Goal: Information Seeking & Learning: Learn about a topic

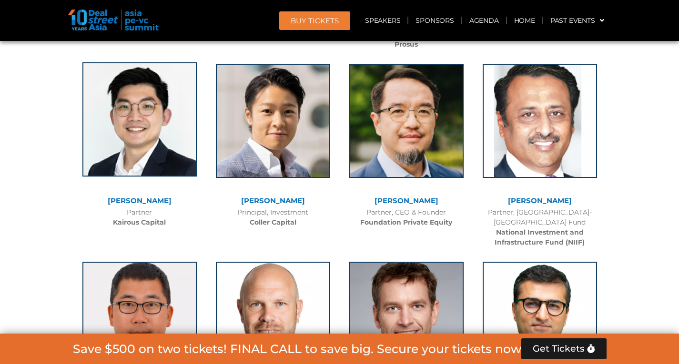
scroll to position [3185, 0]
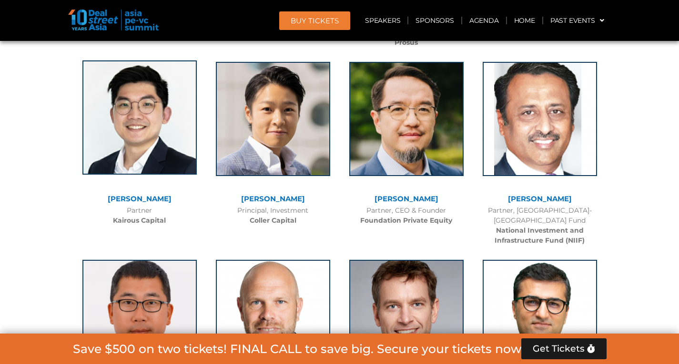
click at [114, 114] on img at bounding box center [139, 117] width 114 height 114
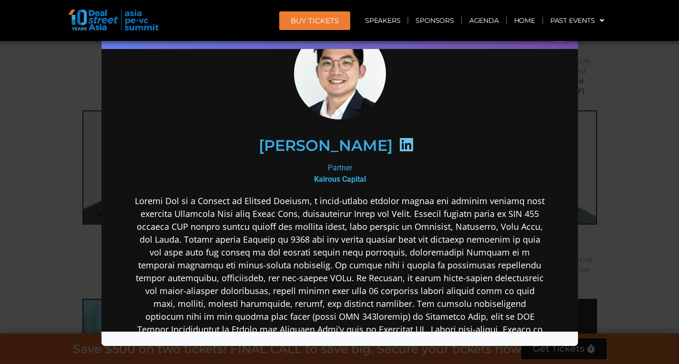
scroll to position [0, 0]
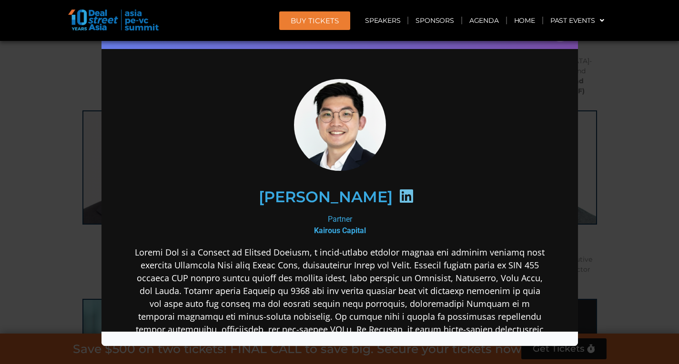
click at [656, 124] on div "Speaker Profile ×" at bounding box center [339, 182] width 679 height 364
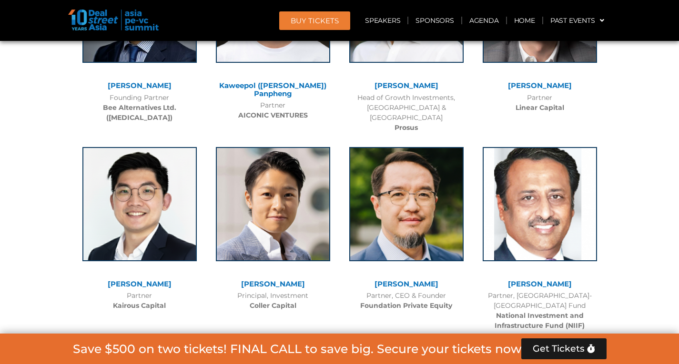
scroll to position [3100, 0]
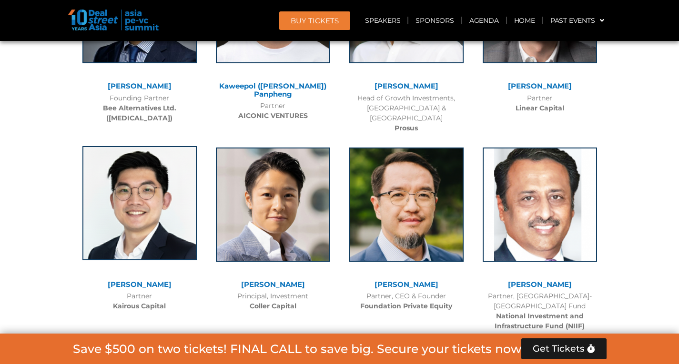
click at [167, 196] on img at bounding box center [139, 203] width 114 height 114
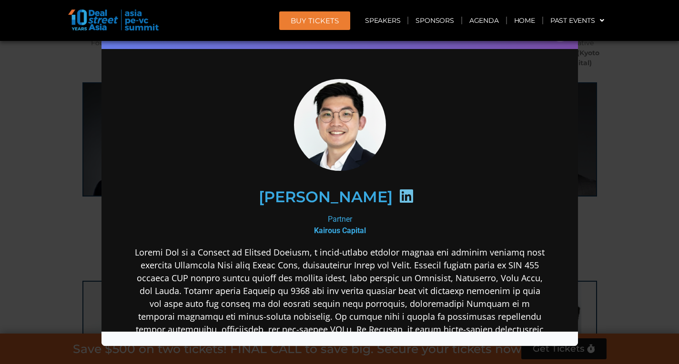
scroll to position [2943, 0]
click at [660, 161] on div "Speaker Profile ×" at bounding box center [339, 182] width 679 height 364
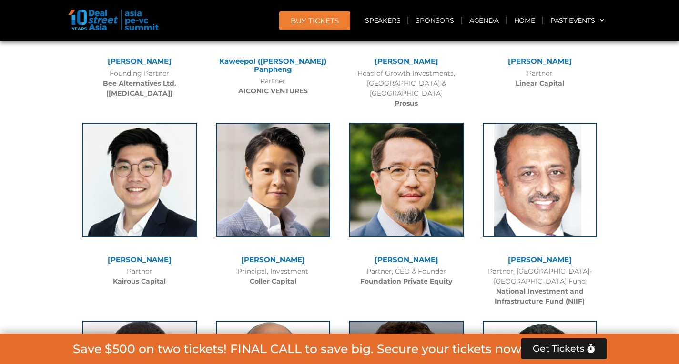
scroll to position [3079, 0]
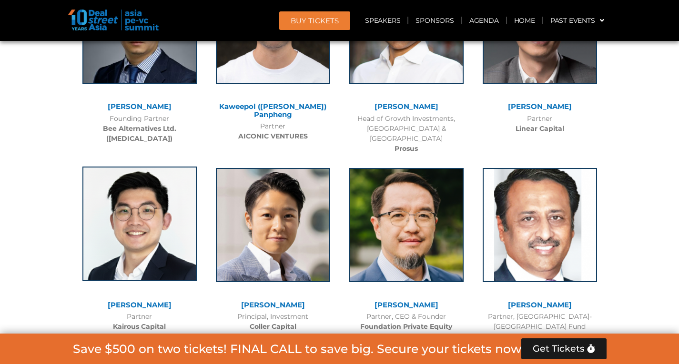
click at [137, 190] on img at bounding box center [139, 224] width 114 height 114
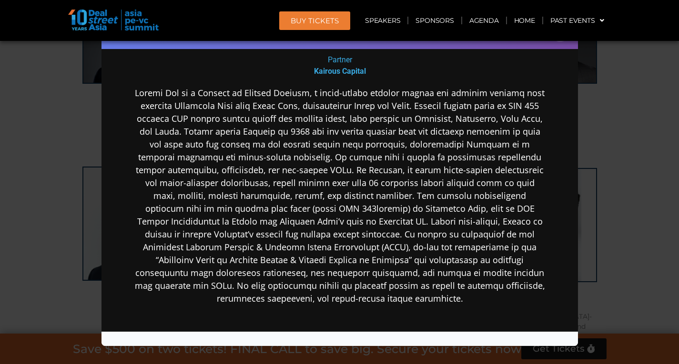
scroll to position [172, 0]
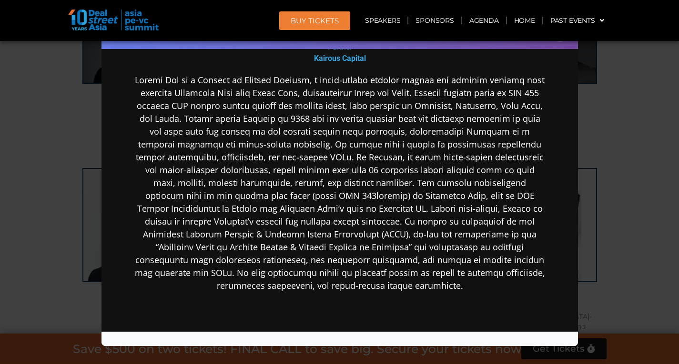
click at [635, 139] on div "Speaker Profile ×" at bounding box center [339, 182] width 679 height 364
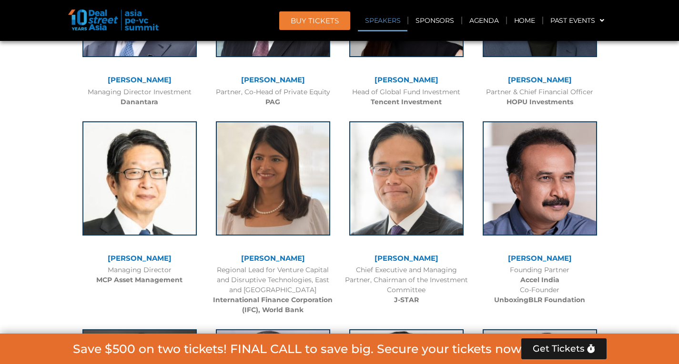
scroll to position [1334, 0]
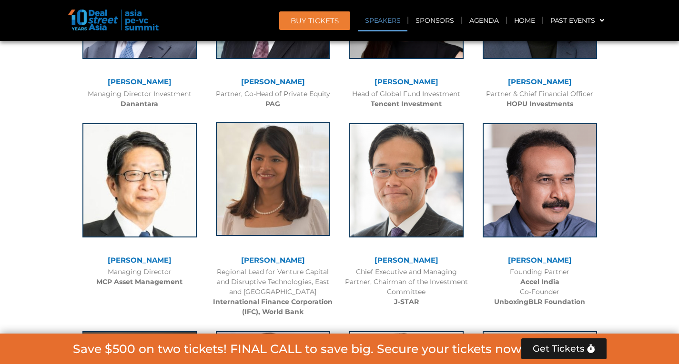
click at [263, 184] on img at bounding box center [273, 179] width 114 height 114
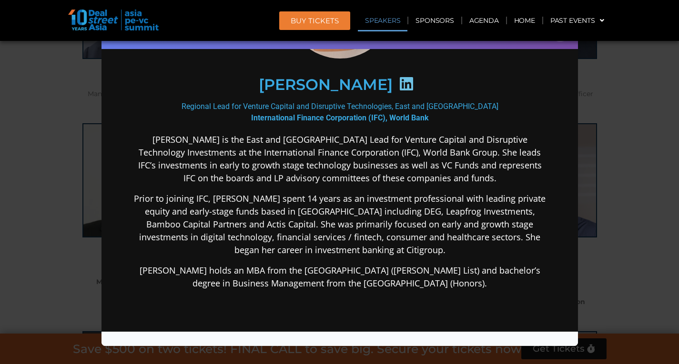
scroll to position [127, 0]
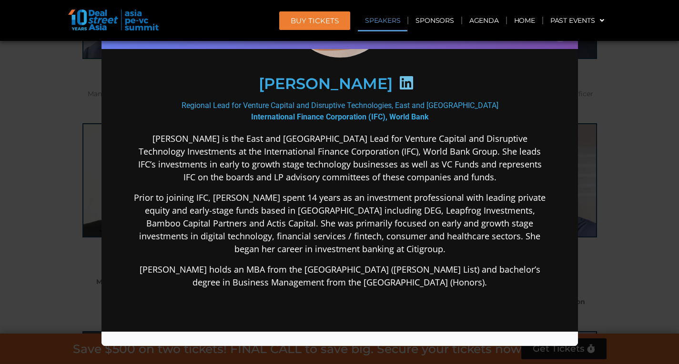
click at [663, 201] on div "Speaker Profile ×" at bounding box center [339, 182] width 679 height 364
